Goal: Task Accomplishment & Management: Manage account settings

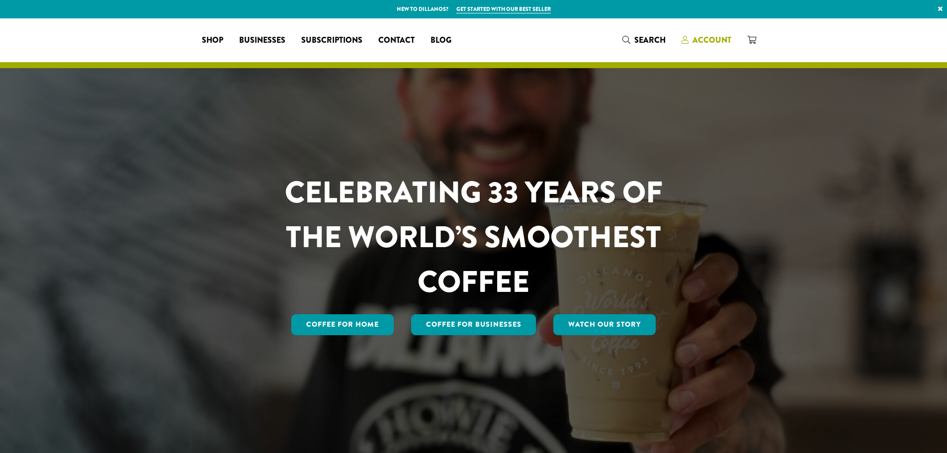
click at [711, 39] on span "Account" at bounding box center [712, 39] width 39 height 11
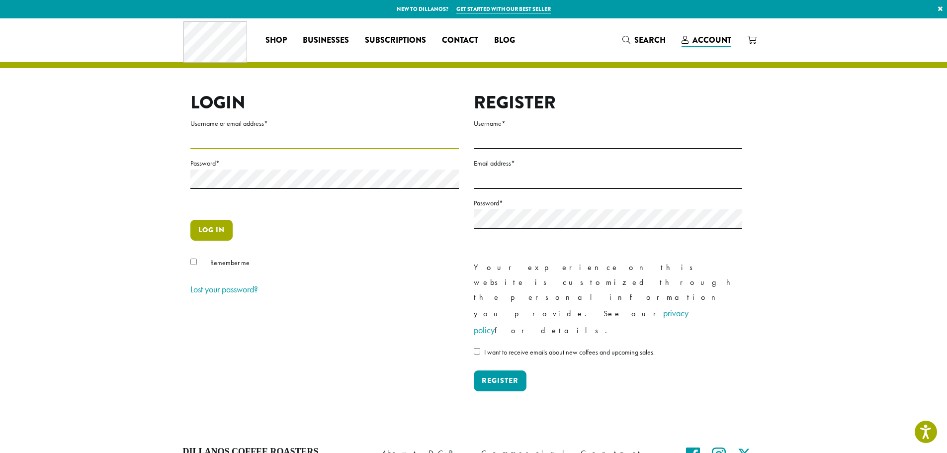
type input "**********"
click at [211, 230] on button "Log in" at bounding box center [211, 230] width 42 height 21
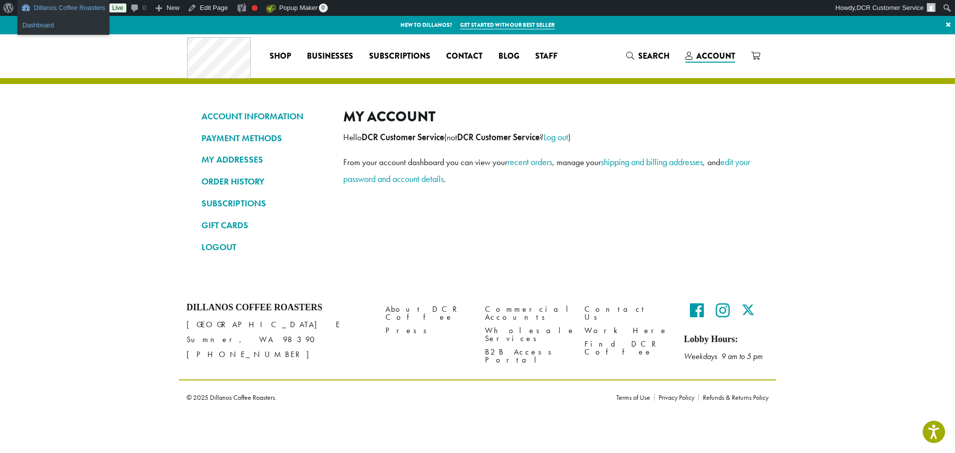
click at [56, 23] on link "Dashboard" at bounding box center [63, 25] width 92 height 13
